Goal: Contribute content

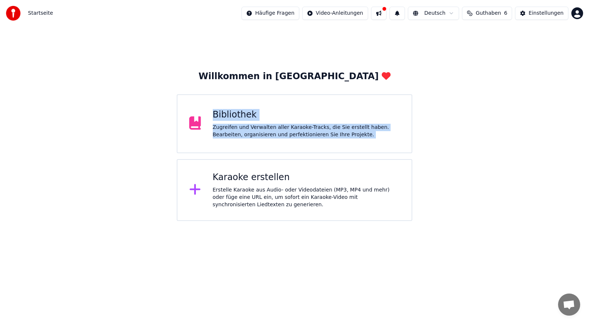
drag, startPoint x: 186, startPoint y: 138, endPoint x: 191, endPoint y: 169, distance: 30.9
click at [191, 169] on div "Willkommen in Youka Bibliothek Zugreifen und Verwalten aller Karaoke-Tracks, di…" at bounding box center [295, 146] width 236 height 150
click at [192, 188] on icon at bounding box center [195, 189] width 12 height 13
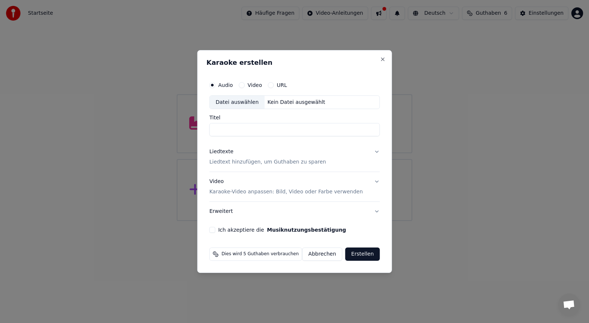
click at [239, 101] on div "Datei auswählen" at bounding box center [237, 102] width 55 height 13
type input "**********"
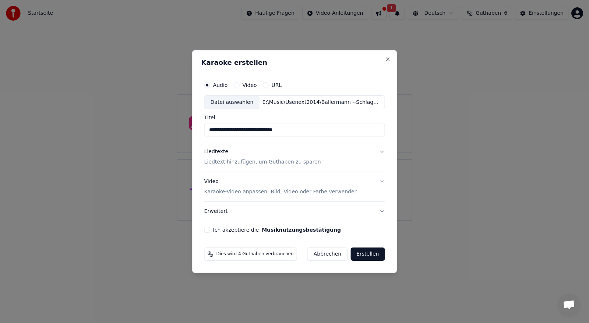
click at [367, 253] on button "Erstellen" at bounding box center [368, 254] width 34 height 13
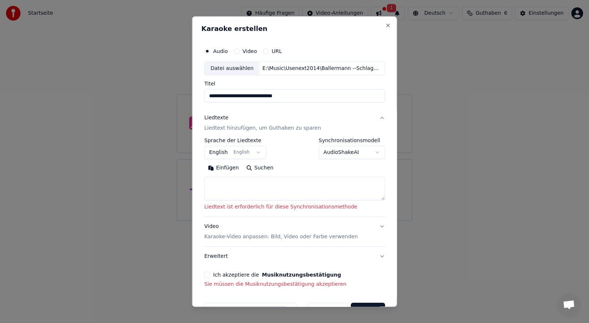
click at [252, 150] on button "English English" at bounding box center [235, 152] width 62 height 13
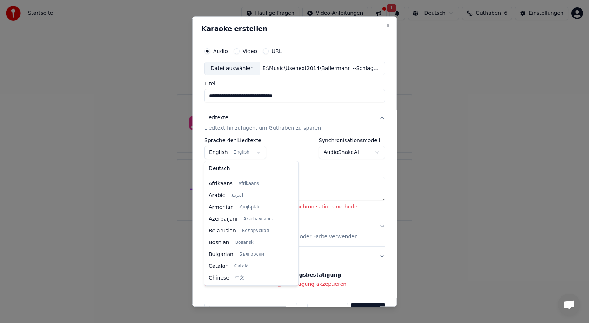
scroll to position [59, 0]
select select "**"
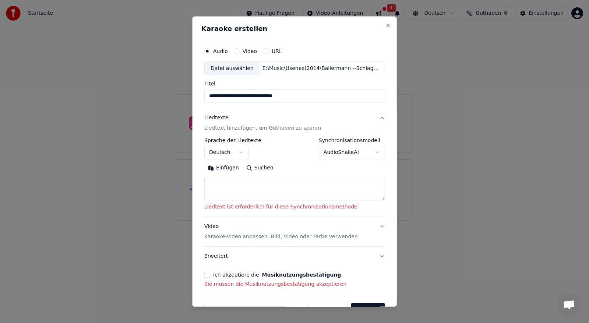
click at [218, 171] on button "Einfügen" at bounding box center [223, 168] width 38 height 12
click at [250, 166] on button "Suchen" at bounding box center [259, 168] width 35 height 12
click at [385, 25] on button "Close" at bounding box center [388, 25] width 6 height 6
select select
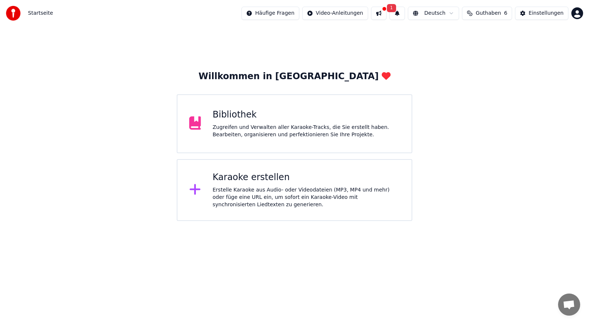
click at [196, 122] on icon at bounding box center [195, 122] width 12 height 13
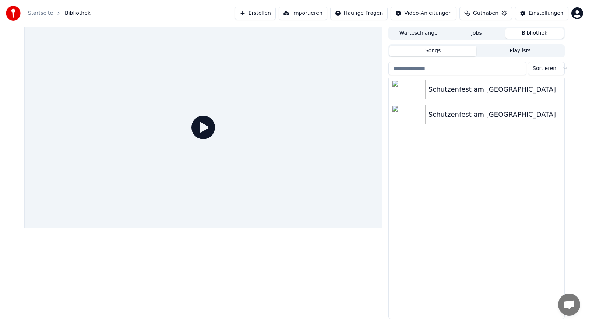
click at [196, 122] on icon at bounding box center [204, 128] width 24 height 24
drag, startPoint x: 196, startPoint y: 122, endPoint x: 196, endPoint y: 131, distance: 8.5
click at [196, 122] on icon at bounding box center [204, 128] width 24 height 24
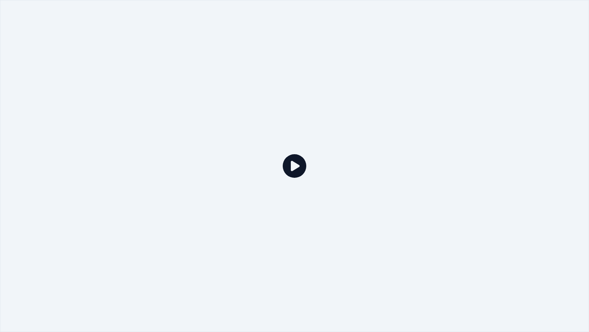
click at [294, 160] on icon at bounding box center [295, 166] width 24 height 24
